Goal: Transaction & Acquisition: Purchase product/service

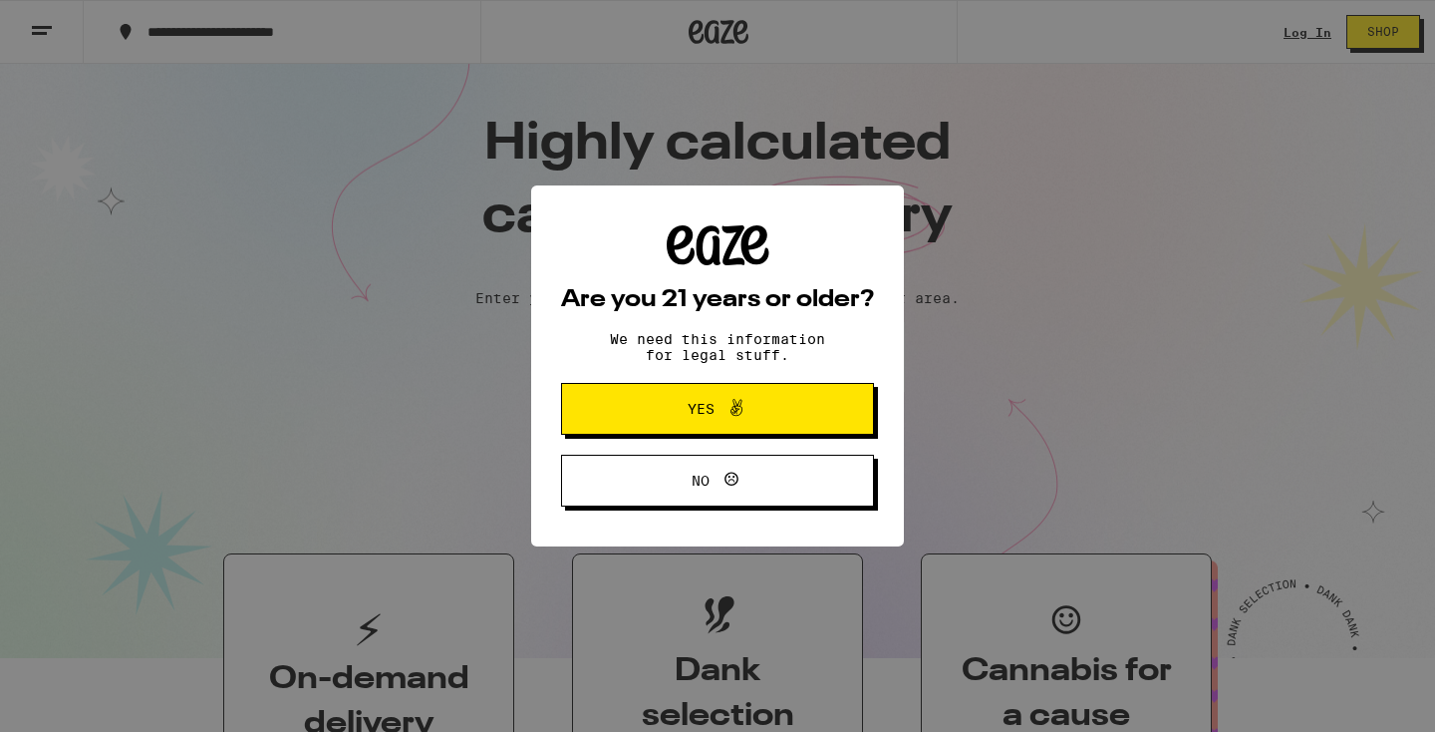
click at [666, 408] on span "Yes" at bounding box center [718, 409] width 152 height 26
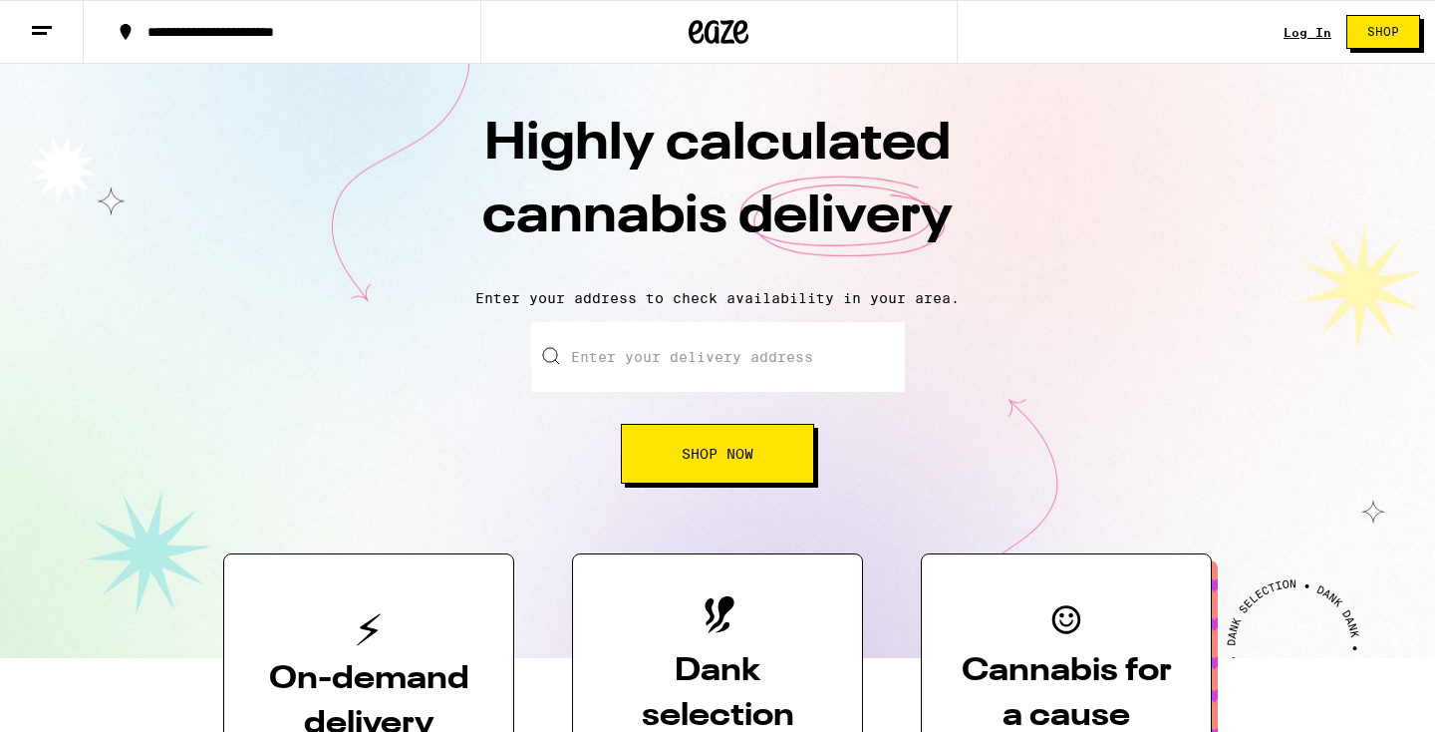
click at [672, 362] on input "Enter your delivery address" at bounding box center [718, 357] width 374 height 70
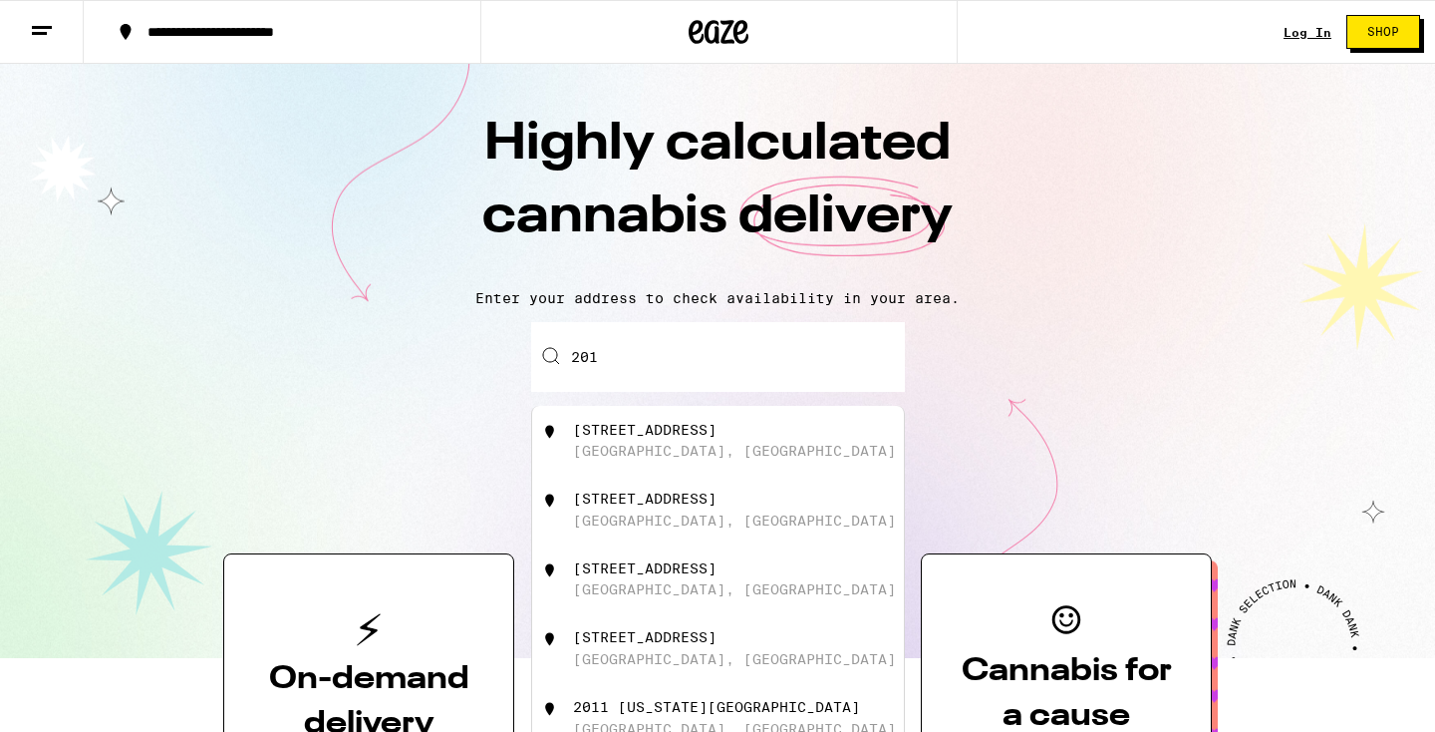
click at [703, 443] on div "[STREET_ADDRESS]" at bounding box center [751, 441] width 356 height 38
type input "[STREET_ADDRESS]"
